Goal: Information Seeking & Learning: Learn about a topic

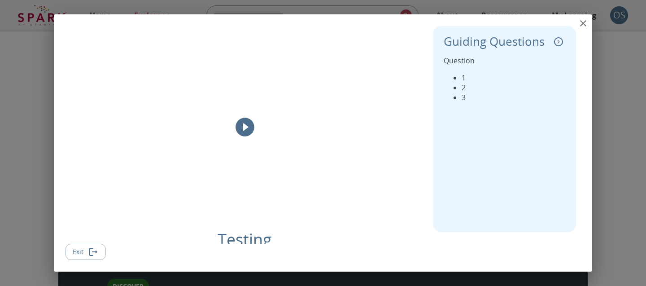
scroll to position [168, 0]
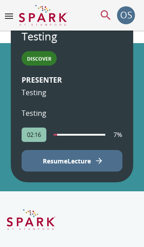
scroll to position [277, 0]
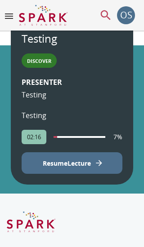
click at [60, 168] on p "Resume Lecture" at bounding box center [67, 162] width 48 height 9
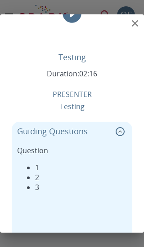
scroll to position [0, 0]
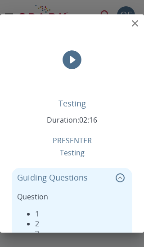
click at [120, 177] on icon "collapse" at bounding box center [119, 177] width 9 height 9
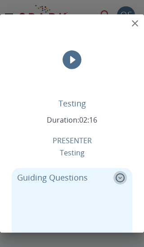
click at [118, 177] on icon "expand" at bounding box center [119, 177] width 9 height 9
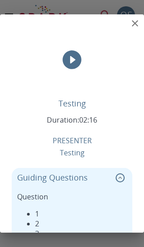
click at [118, 177] on icon "collapse" at bounding box center [120, 177] width 4 height 2
click at [120, 180] on icon "expand" at bounding box center [119, 177] width 9 height 9
click at [120, 177] on icon "collapse" at bounding box center [119, 177] width 9 height 9
